Goal: Task Accomplishment & Management: Manage account settings

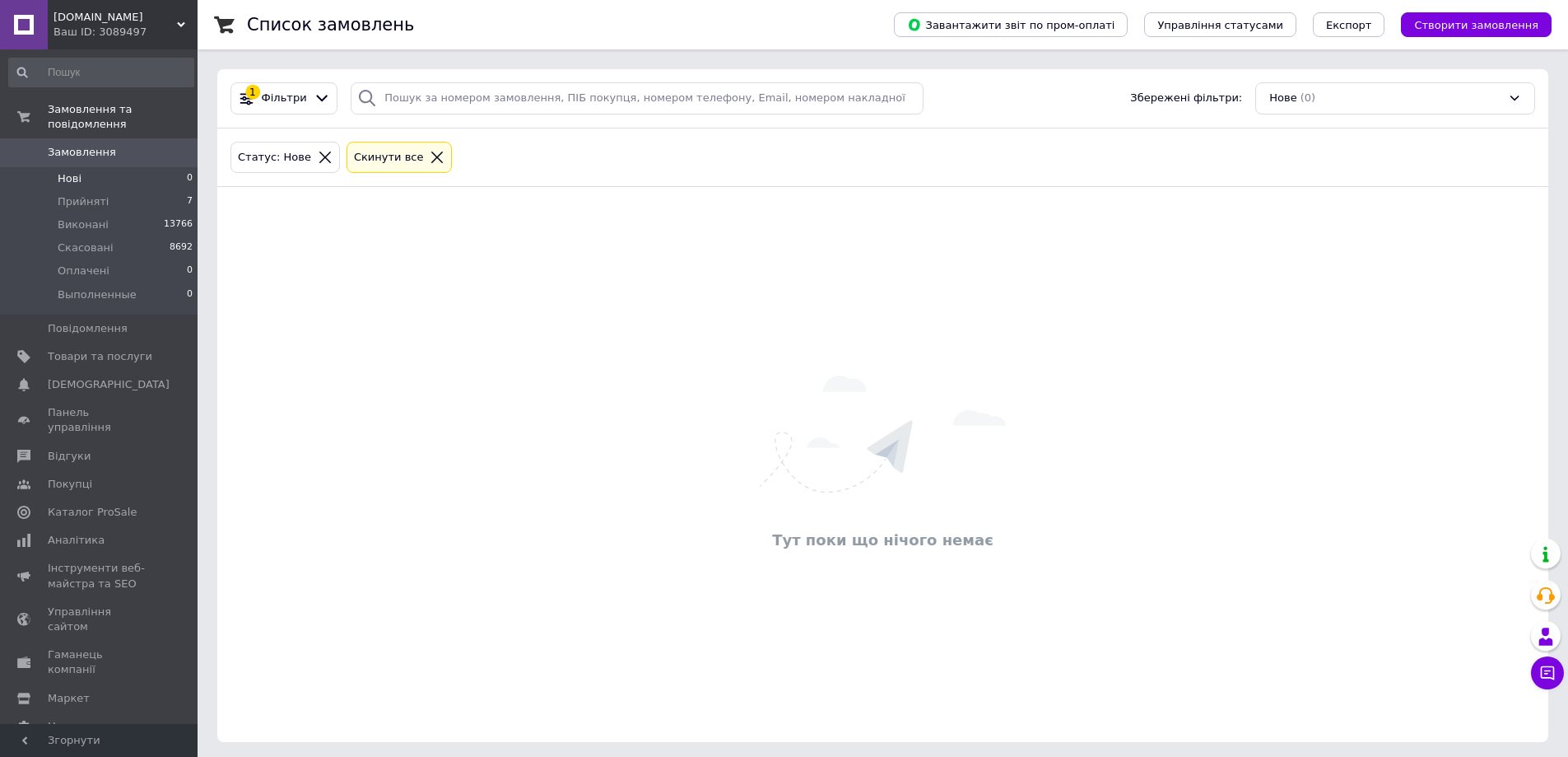
click at [68, 172] on span "Нові" at bounding box center [70, 179] width 24 height 15
click at [580, 658] on div "Тут поки що нічого немає" at bounding box center [882, 464] width 1331 height 522
click at [94, 148] on link "Замовлення 0" at bounding box center [101, 152] width 202 height 28
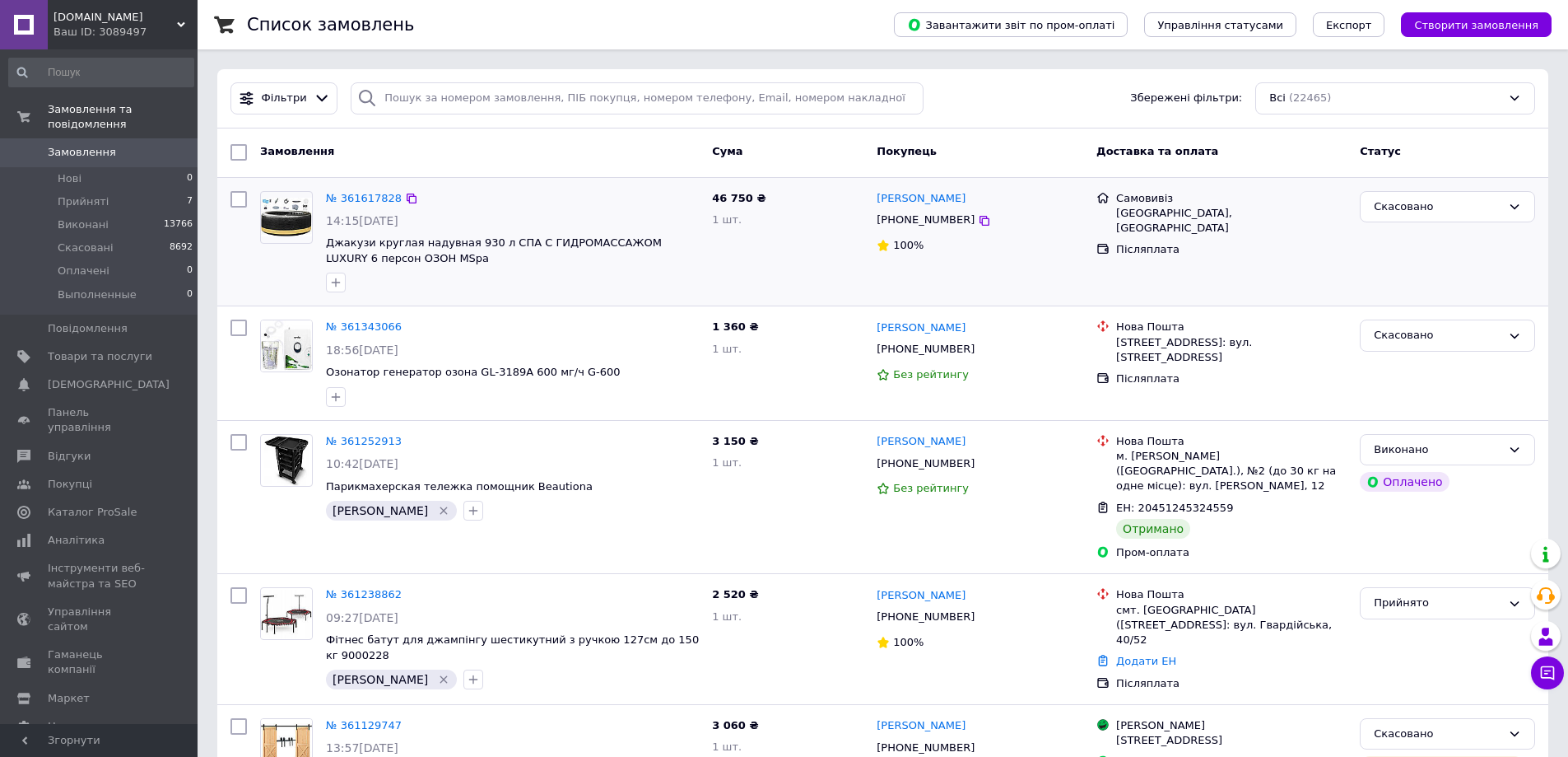
click at [449, 276] on div at bounding box center [511, 282] width 379 height 26
click at [84, 167] on li "Нові 0" at bounding box center [101, 178] width 202 height 23
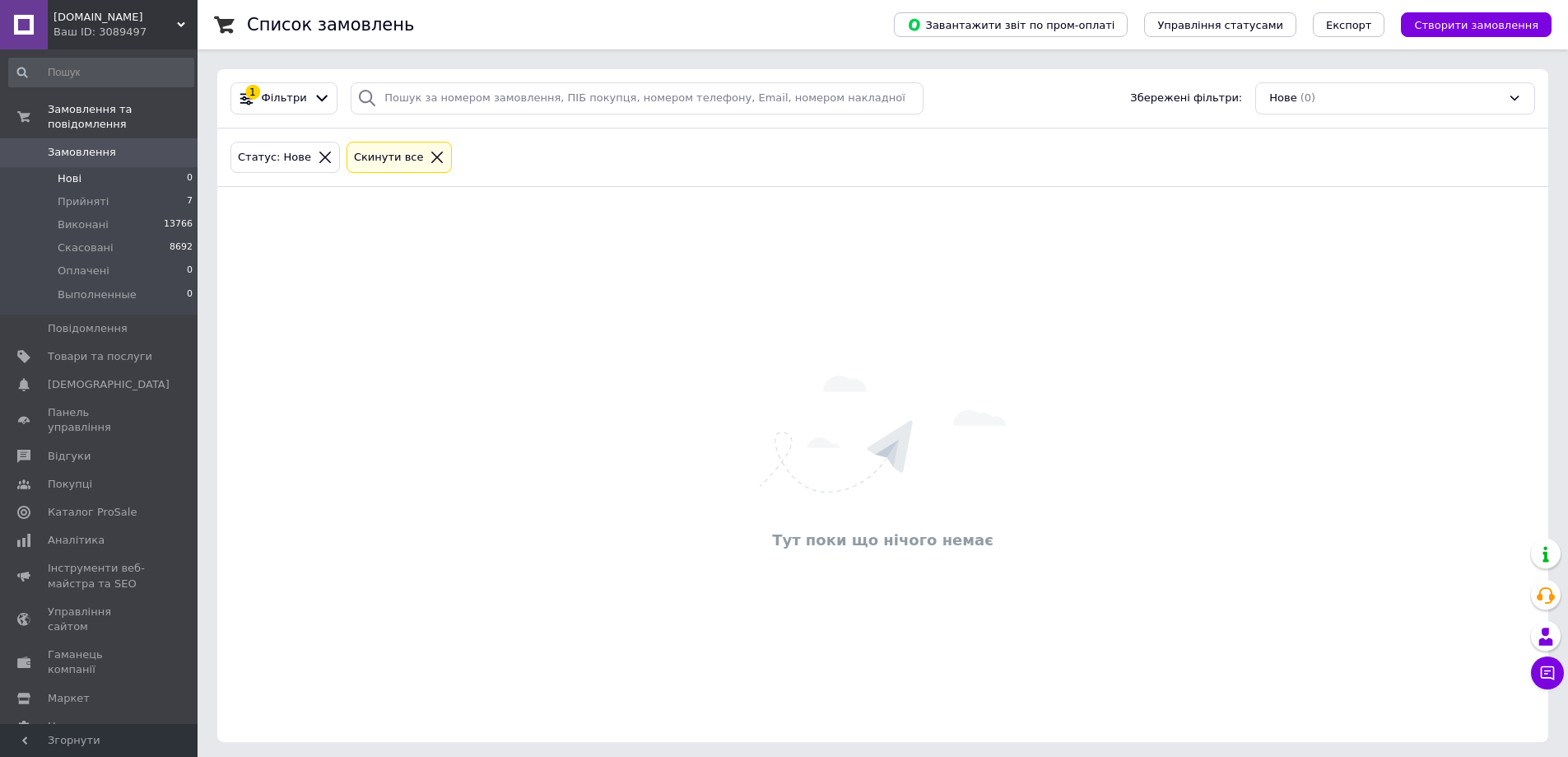
click at [68, 172] on span "Нові" at bounding box center [70, 179] width 24 height 15
click at [95, 167] on li "Нові 0" at bounding box center [101, 178] width 202 height 23
click at [86, 170] on li "Нові 0" at bounding box center [101, 178] width 202 height 23
